Goal: Information Seeking & Learning: Learn about a topic

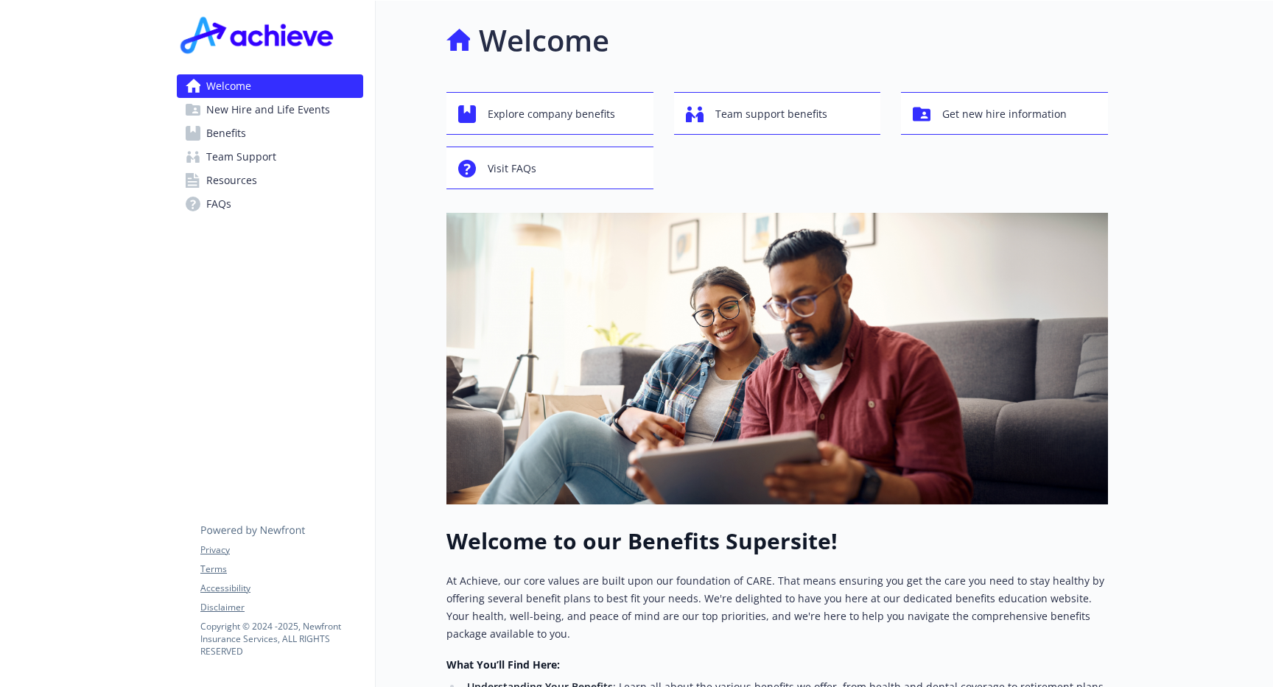
scroll to position [44, 0]
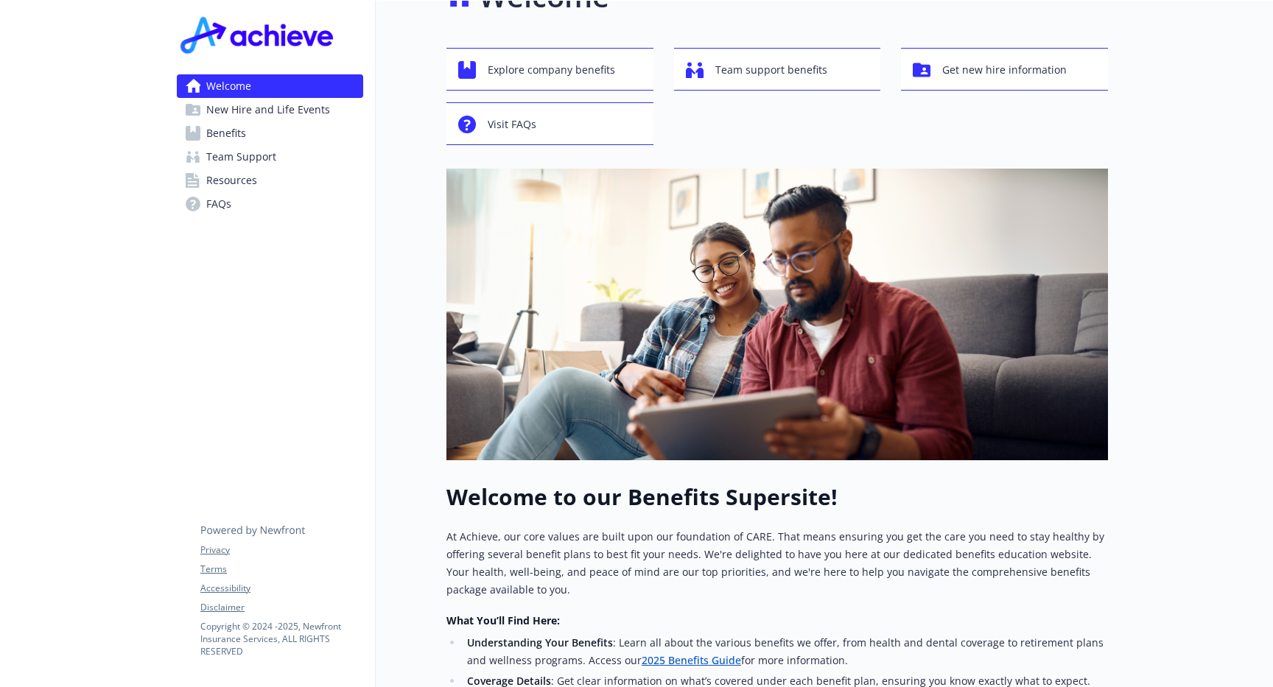
click at [543, 41] on div "Welcome Explore company benefits Team support benefits Get new hire information…" at bounding box center [776, 437] width 661 height 927
click at [543, 52] on button "Explore company benefits" at bounding box center [549, 69] width 207 height 43
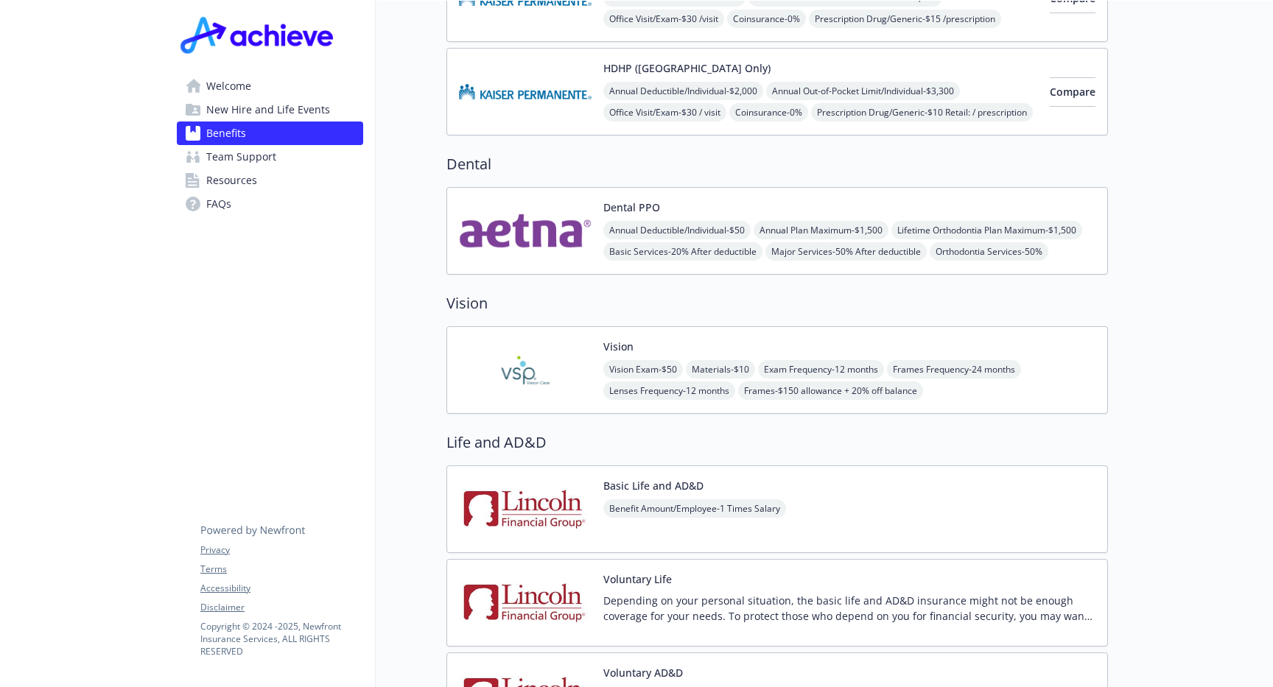
scroll to position [107, 0]
